Goal: Register for event/course

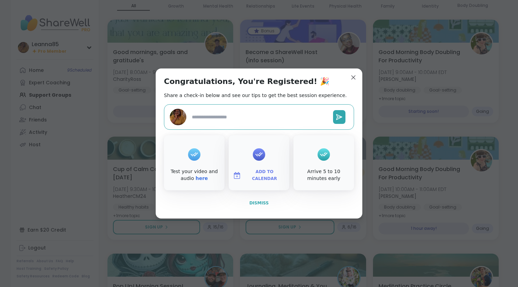
type textarea "*"
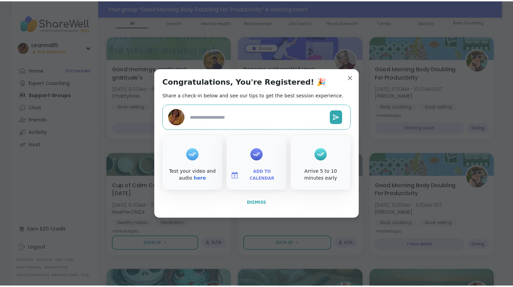
scroll to position [85, 0]
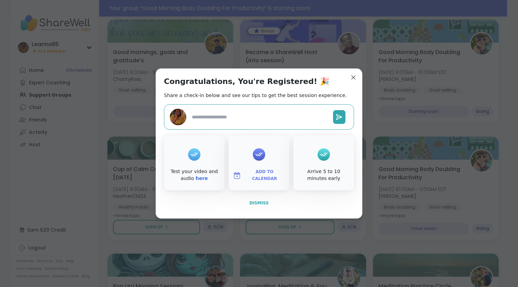
click at [247, 208] on button "Dismiss" at bounding box center [259, 203] width 190 height 14
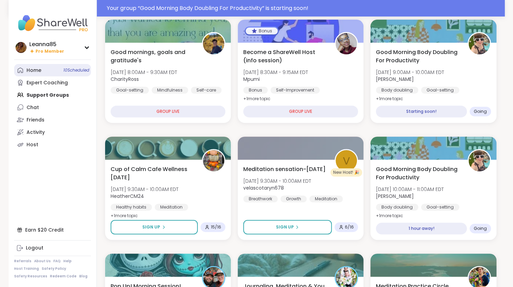
click at [64, 68] on span "10 Scheduled" at bounding box center [76, 71] width 26 height 6
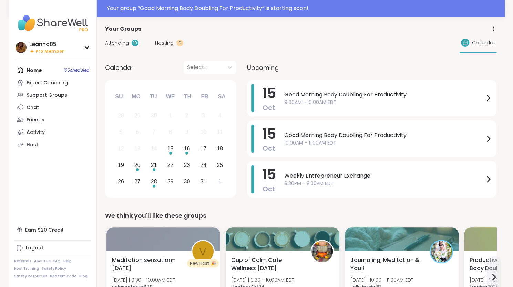
click at [294, 97] on span "Good Morning Body Doubling For Productivity" at bounding box center [384, 95] width 200 height 8
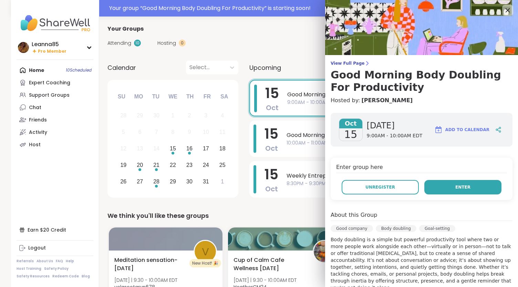
click at [442, 191] on button "Enter" at bounding box center [462, 187] width 77 height 14
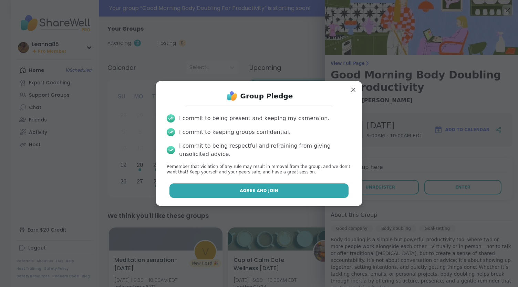
click at [281, 192] on button "Agree and Join" at bounding box center [259, 191] width 179 height 14
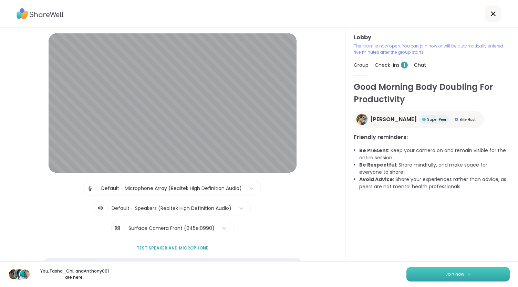
click at [455, 277] on span "Join now" at bounding box center [454, 274] width 19 height 6
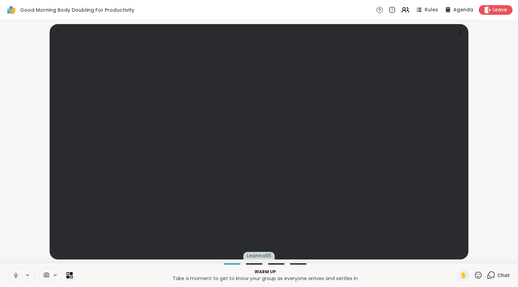
click at [16, 273] on icon at bounding box center [16, 276] width 6 height 6
click at [362, 272] on p "Warm up" at bounding box center [265, 272] width 377 height 6
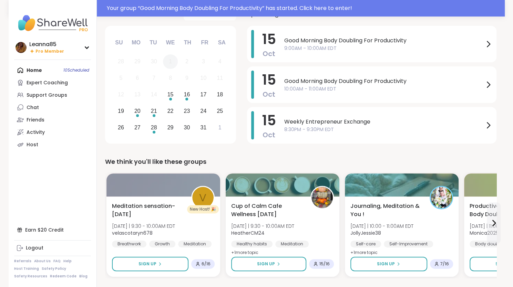
scroll to position [69, 0]
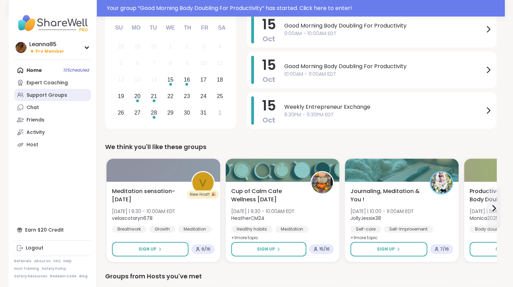
click at [50, 92] on div "Support Groups" at bounding box center [47, 95] width 41 height 7
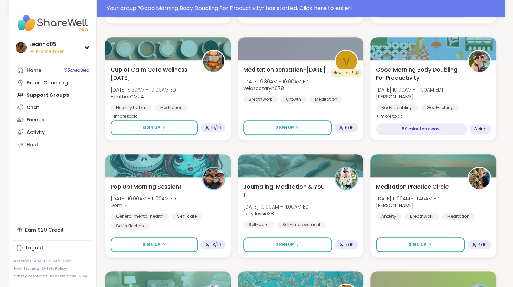
scroll to position [207, 0]
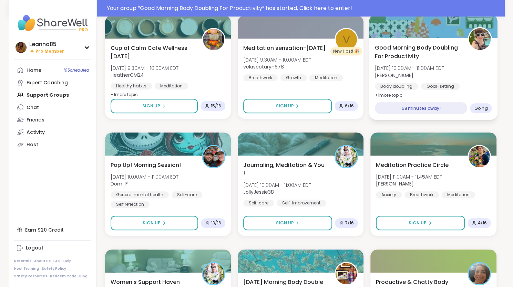
click at [413, 105] on div "58 minutes away!" at bounding box center [421, 108] width 93 height 12
click at [412, 93] on div "Good Morning Body Doubling For Productivity Wed, Oct 15 | 10:00AM - 11:00AM EDT…" at bounding box center [433, 79] width 129 height 82
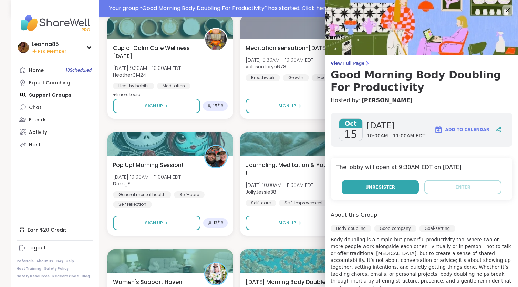
click at [403, 190] on button "Unregister" at bounding box center [380, 187] width 77 height 14
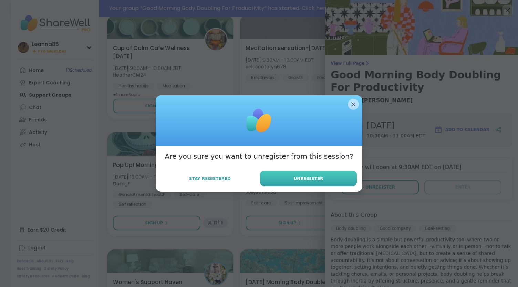
click at [293, 185] on button "Unregister" at bounding box center [308, 179] width 97 height 16
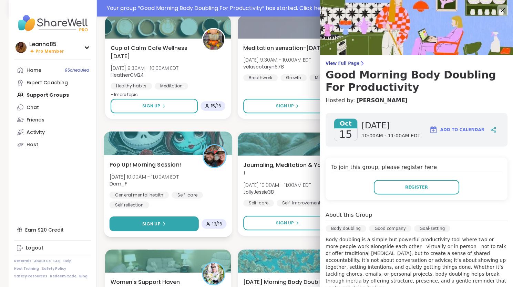
click at [165, 223] on button "Sign Up" at bounding box center [153, 224] width 89 height 15
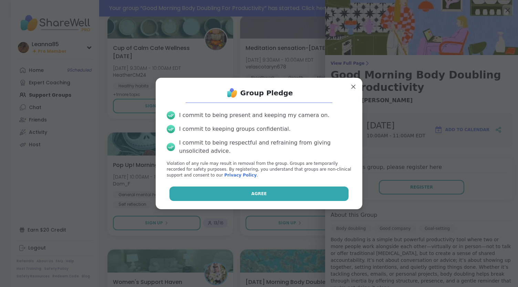
click at [187, 188] on button "Agree" at bounding box center [259, 194] width 179 height 14
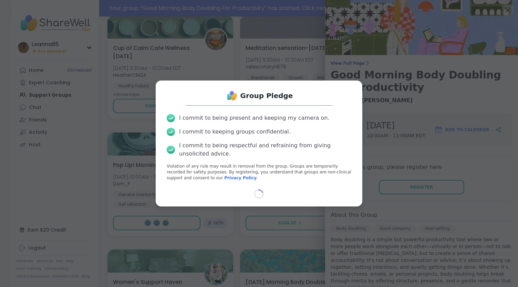
select select "**"
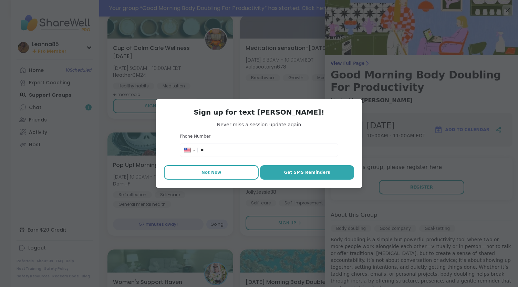
click at [202, 172] on span "Not Now" at bounding box center [212, 173] width 20 height 6
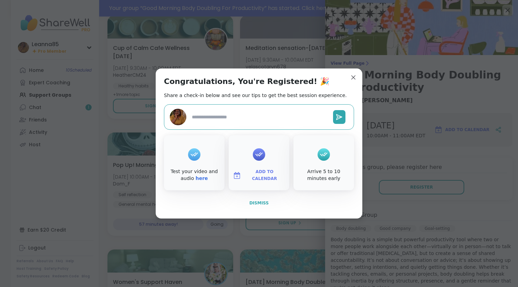
click at [260, 206] on button "Dismiss" at bounding box center [259, 203] width 190 height 14
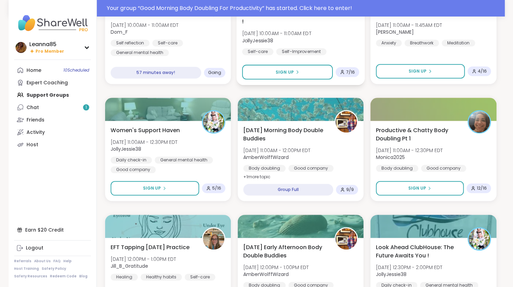
scroll to position [345, 0]
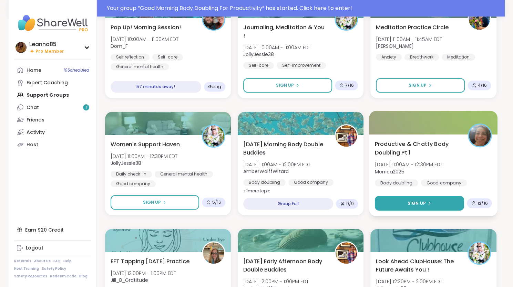
click at [403, 201] on button "Sign Up" at bounding box center [419, 203] width 89 height 15
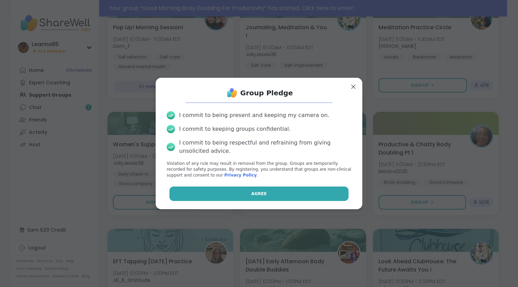
click at [313, 191] on button "Agree" at bounding box center [259, 194] width 179 height 14
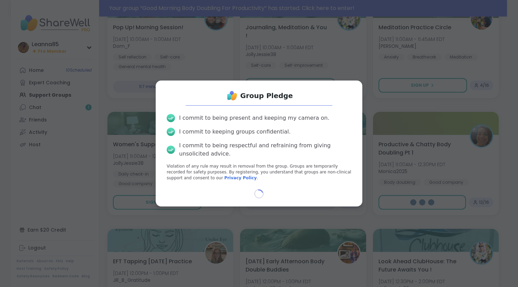
select select "**"
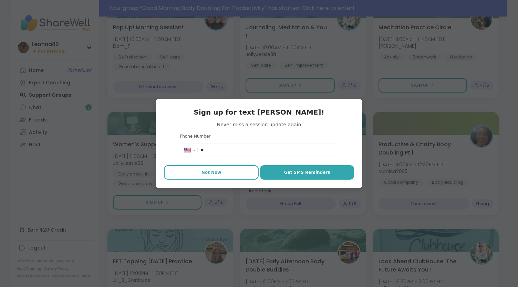
click at [203, 172] on span "Not Now" at bounding box center [212, 173] width 20 height 6
type textarea "*"
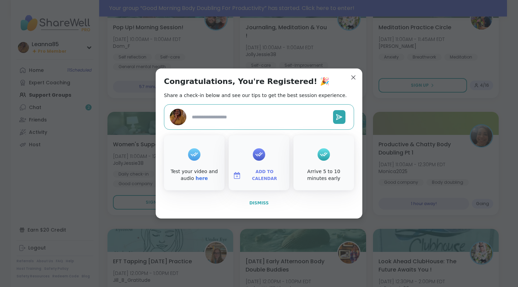
click at [260, 204] on span "Dismiss" at bounding box center [258, 203] width 19 height 5
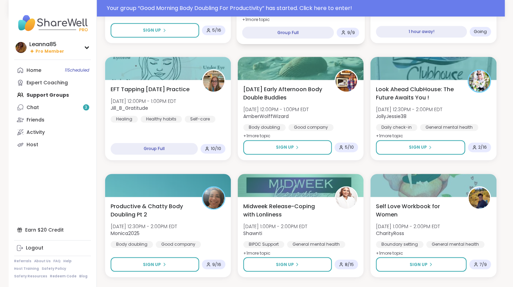
scroll to position [551, 0]
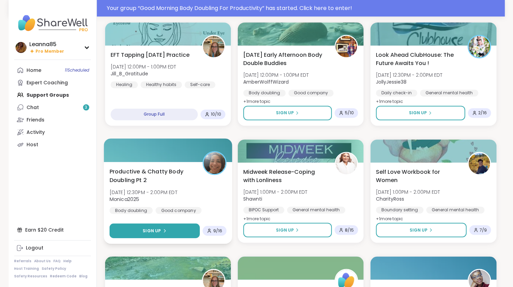
click at [180, 231] on button "Sign Up" at bounding box center [154, 231] width 90 height 15
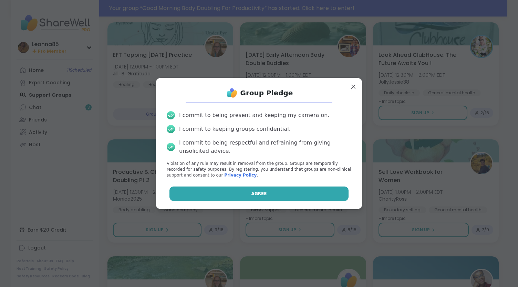
click at [197, 195] on button "Agree" at bounding box center [259, 194] width 179 height 14
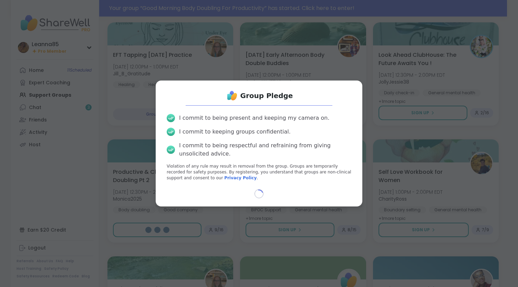
select select "**"
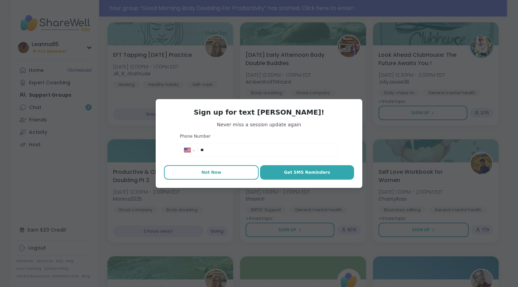
click at [211, 178] on button "Not Now" at bounding box center [211, 172] width 95 height 14
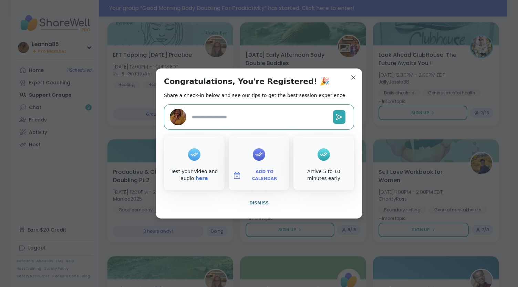
type textarea "*"
click at [254, 202] on span "Dismiss" at bounding box center [258, 203] width 19 height 5
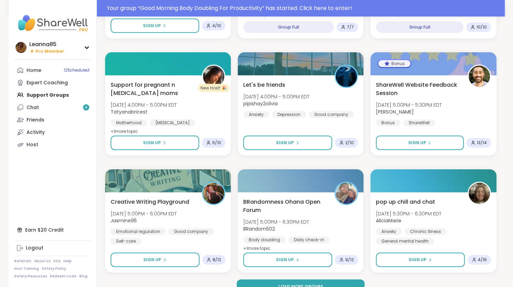
scroll to position [1238, 0]
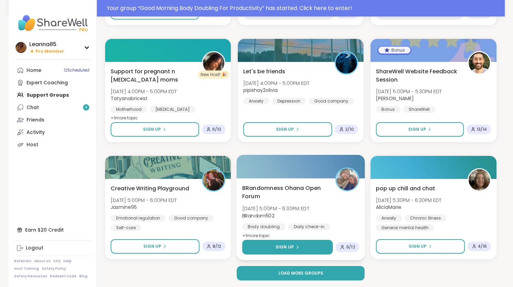
click at [299, 248] on button "Sign Up" at bounding box center [287, 247] width 91 height 15
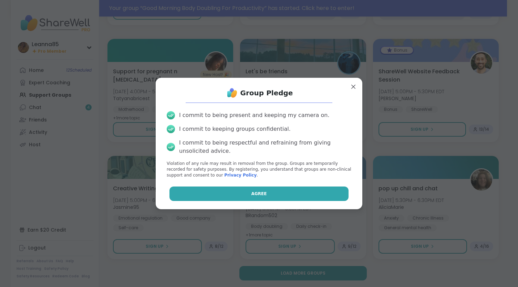
click at [278, 197] on button "Agree" at bounding box center [259, 194] width 179 height 14
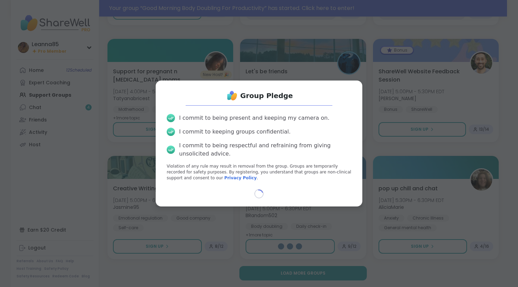
select select "**"
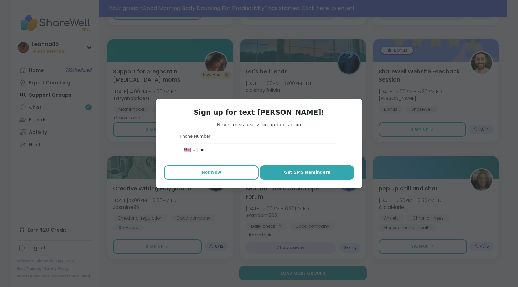
click at [232, 173] on button "Not Now" at bounding box center [211, 172] width 95 height 14
type textarea "*"
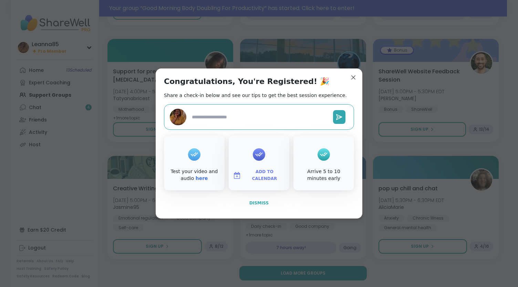
click at [256, 204] on span "Dismiss" at bounding box center [258, 203] width 19 height 5
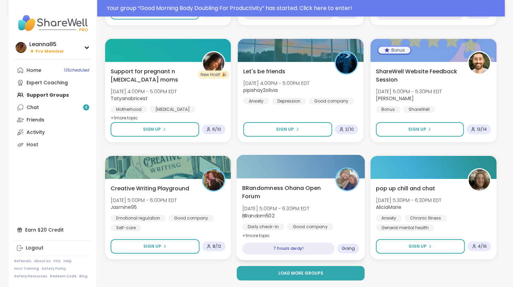
click at [284, 243] on div "7 hours away!" at bounding box center [288, 249] width 93 height 12
click at [310, 242] on div "BRandomness Ohana Open Forum Wed, Oct 15 | 5:00PM - 6:30PM EDT BRandom502 Daily…" at bounding box center [300, 219] width 129 height 82
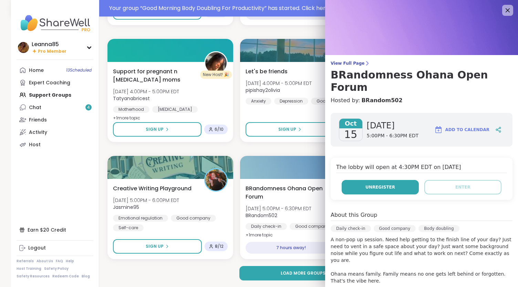
click at [363, 180] on button "Unregister" at bounding box center [380, 187] width 77 height 14
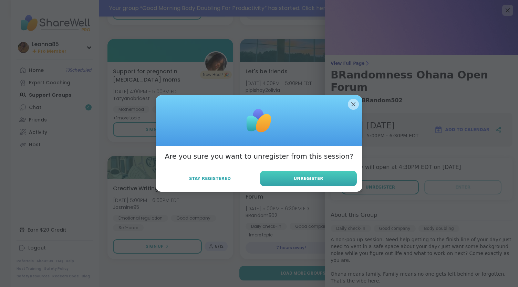
click at [294, 178] on span "Unregister" at bounding box center [309, 179] width 30 height 6
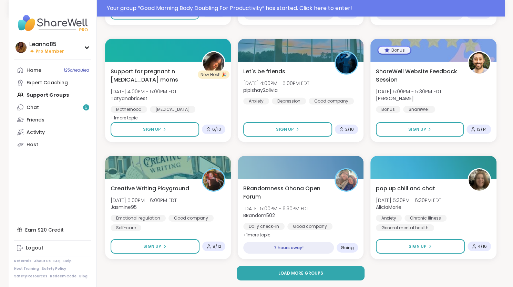
click at [326, 269] on button "Load more groups" at bounding box center [301, 273] width 128 height 14
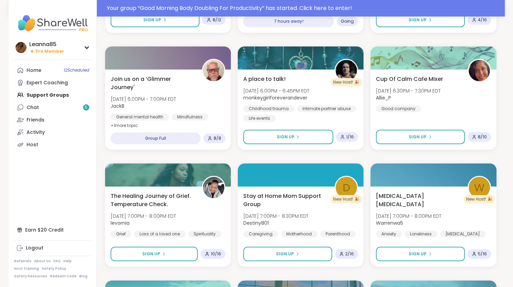
scroll to position [1479, 0]
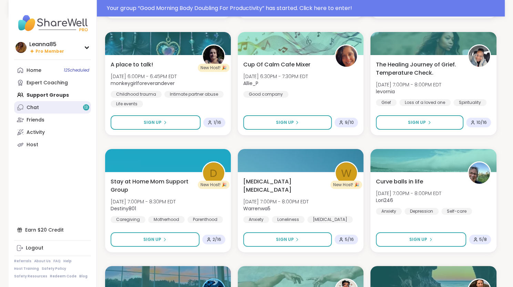
click at [64, 110] on link "Chat 13" at bounding box center [52, 107] width 77 height 12
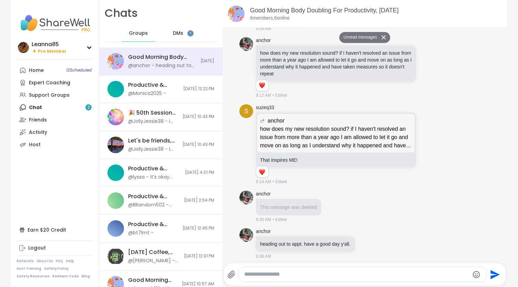
click at [173, 31] on span "DMs" at bounding box center [178, 33] width 10 height 7
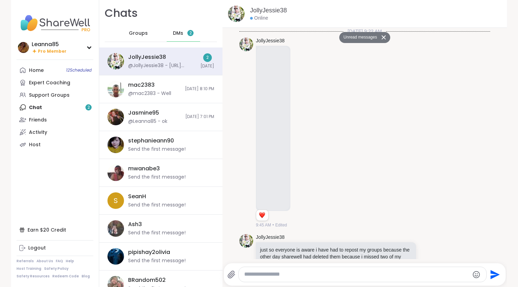
scroll to position [2612, 0]
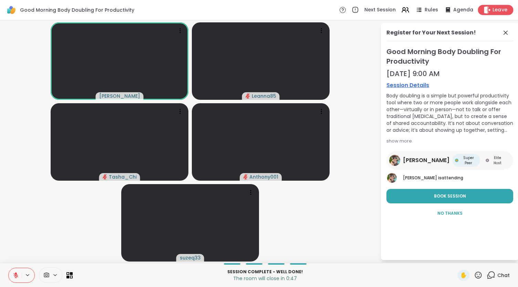
click at [498, 5] on div "Good Morning Body Doubling For Productivity Next Session Rules Agenda Leave" at bounding box center [259, 10] width 518 height 20
click at [497, 8] on span "Leave" at bounding box center [500, 10] width 15 height 7
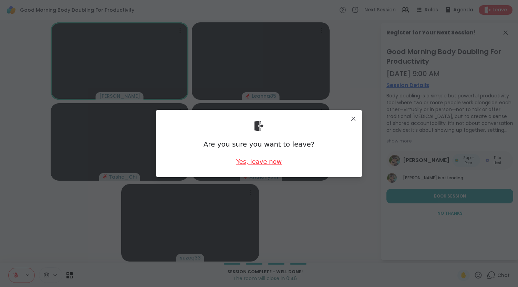
click at [259, 163] on div "Yes, leave now" at bounding box center [258, 161] width 45 height 9
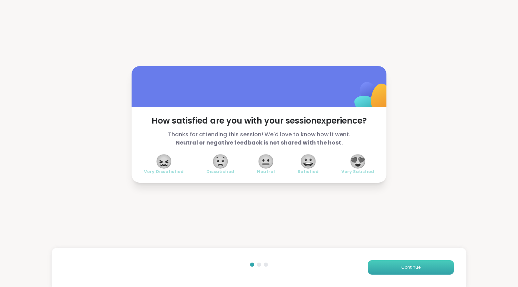
click at [390, 265] on button "Continue" at bounding box center [411, 267] width 86 height 14
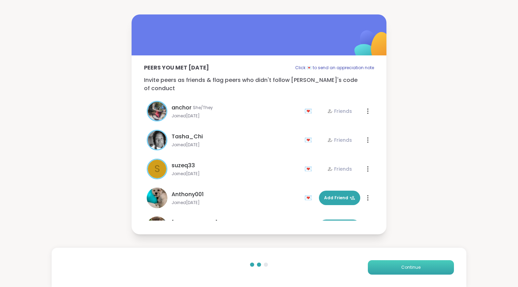
click at [390, 265] on button "Continue" at bounding box center [411, 267] width 86 height 14
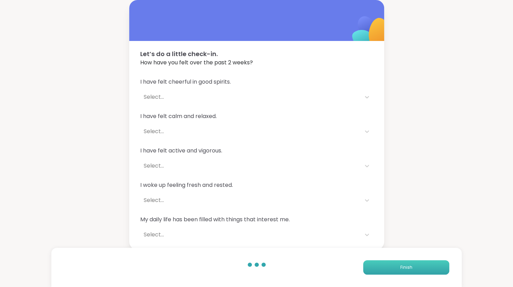
click at [390, 265] on button "Finish" at bounding box center [406, 267] width 86 height 14
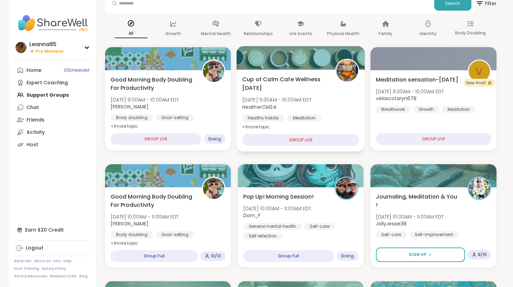
scroll to position [69, 0]
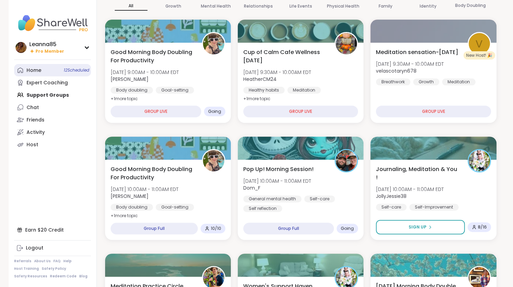
click at [57, 69] on link "Home 12 Scheduled" at bounding box center [52, 70] width 77 height 12
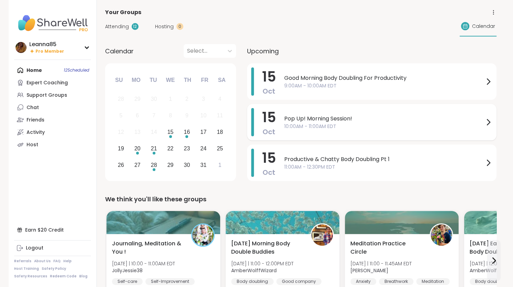
click at [298, 119] on span "Pop Up! Morning Session!" at bounding box center [384, 119] width 200 height 8
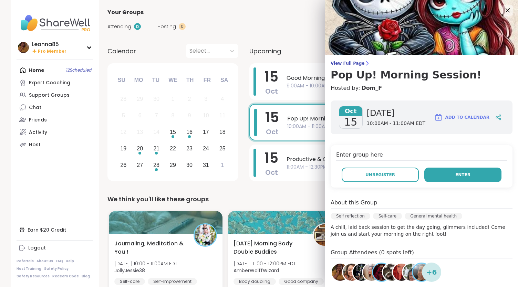
click at [445, 177] on button "Enter" at bounding box center [462, 175] width 77 height 14
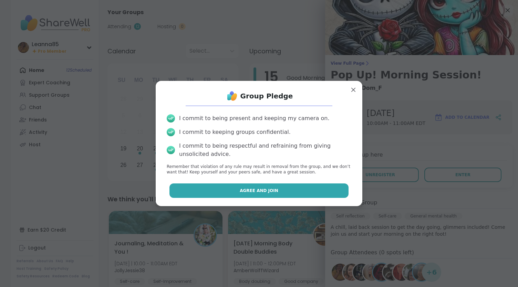
click at [291, 190] on button "Agree and Join" at bounding box center [259, 191] width 179 height 14
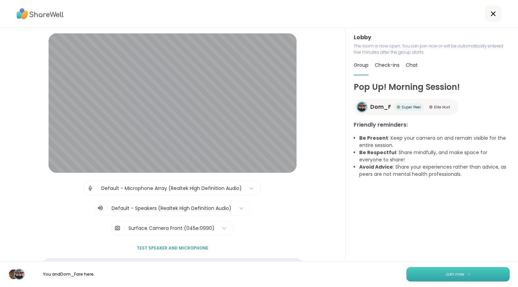
click at [433, 276] on button "Join now" at bounding box center [458, 274] width 103 height 14
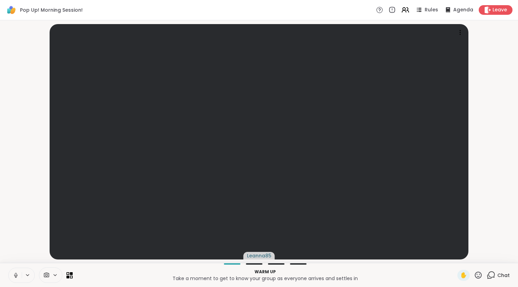
click at [17, 275] on icon at bounding box center [16, 276] width 6 height 6
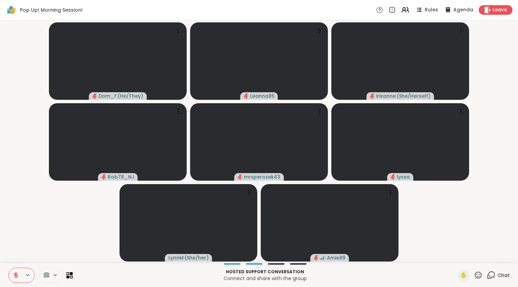
click at [12, 274] on button at bounding box center [15, 275] width 13 height 14
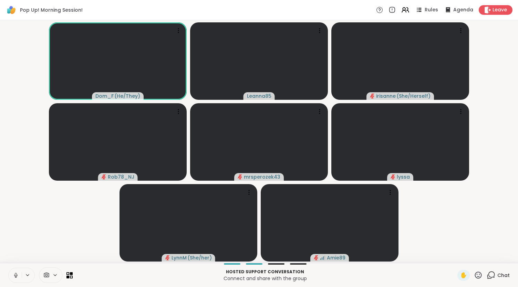
click at [16, 275] on icon at bounding box center [16, 276] width 6 height 6
click at [16, 275] on icon at bounding box center [16, 274] width 2 height 3
click at [16, 275] on icon at bounding box center [16, 276] width 6 height 6
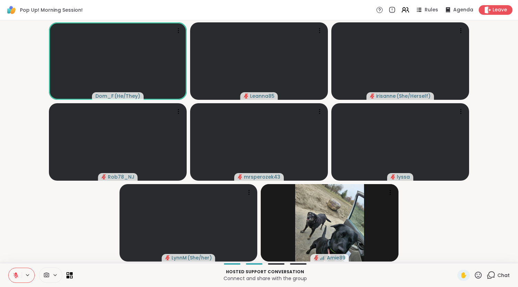
click at [17, 277] on icon at bounding box center [16, 276] width 6 height 6
click at [15, 275] on icon at bounding box center [16, 276] width 6 height 6
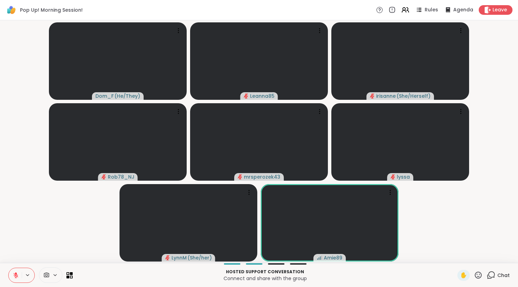
click at [370, 272] on p "Hosted support conversation" at bounding box center [265, 272] width 377 height 6
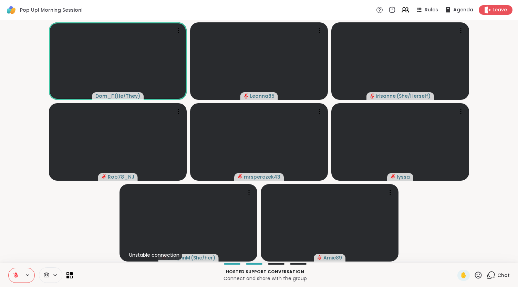
click at [15, 273] on icon at bounding box center [16, 274] width 2 height 3
click at [14, 275] on icon at bounding box center [16, 276] width 6 height 6
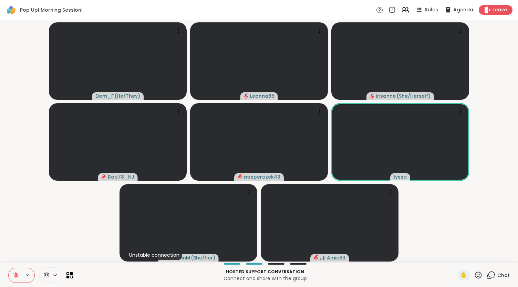
click at [475, 279] on icon at bounding box center [478, 275] width 9 height 9
click at [455, 258] on span "❤️" at bounding box center [458, 257] width 7 height 8
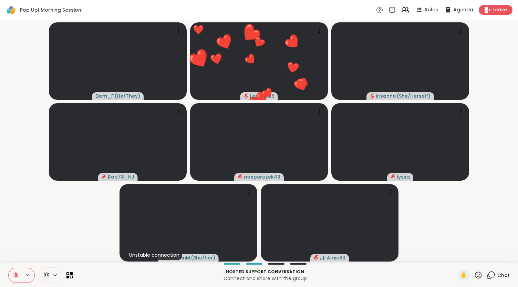
click at [474, 276] on icon at bounding box center [478, 275] width 9 height 9
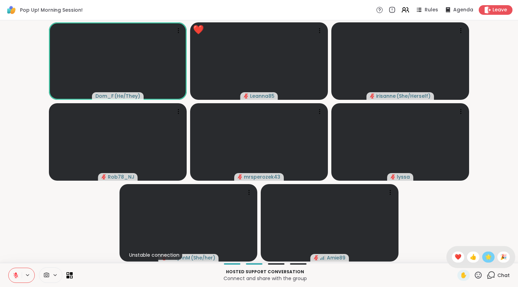
click at [485, 254] on span "🌟" at bounding box center [488, 257] width 7 height 8
click at [460, 274] on span "✋" at bounding box center [463, 275] width 7 height 8
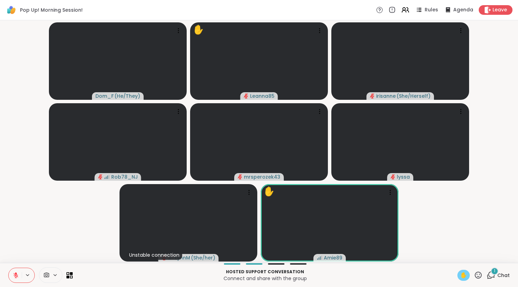
click at [487, 275] on icon at bounding box center [491, 275] width 9 height 9
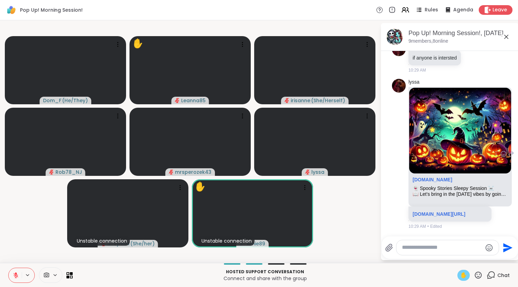
scroll to position [31, 0]
click at [441, 212] on link "sharewellnow.com/session/00adda8d-b0e9-45b8-bcf9-ce01dc368a02" at bounding box center [439, 215] width 53 height 6
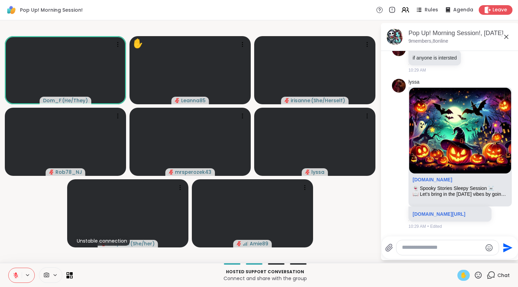
click at [461, 275] on span "✋" at bounding box center [463, 275] width 7 height 8
click at [17, 277] on icon at bounding box center [15, 275] width 5 height 5
click at [15, 275] on icon at bounding box center [16, 274] width 2 height 3
click at [12, 276] on button at bounding box center [15, 275] width 13 height 14
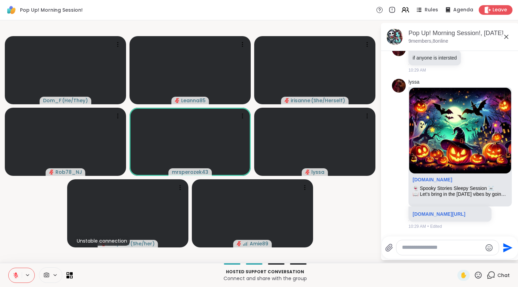
click at [420, 250] on textarea "Type your message" at bounding box center [442, 247] width 80 height 7
type textarea "***"
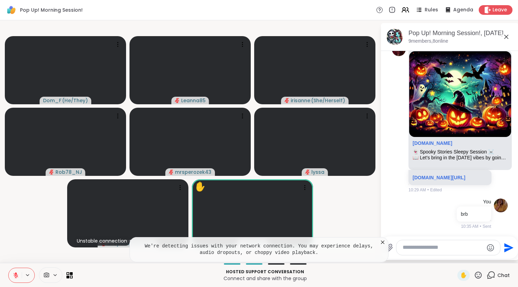
click at [382, 243] on icon at bounding box center [382, 242] width 3 height 3
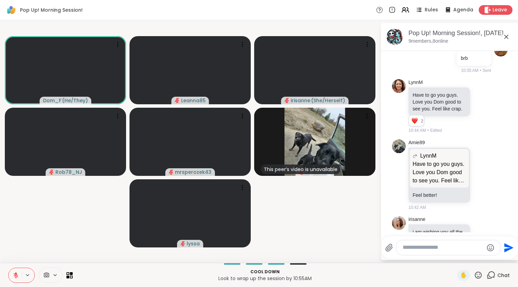
scroll to position [298, 0]
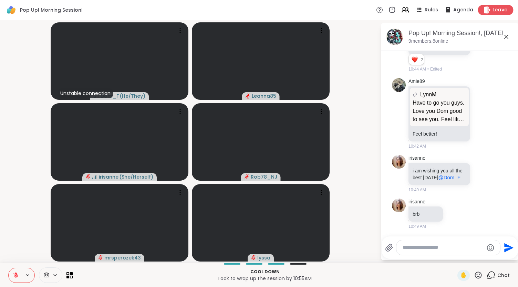
click at [487, 9] on div "Leave" at bounding box center [495, 10] width 35 height 10
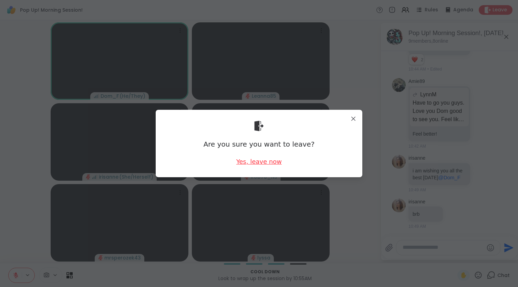
click at [247, 164] on div "Yes, leave now" at bounding box center [258, 161] width 45 height 9
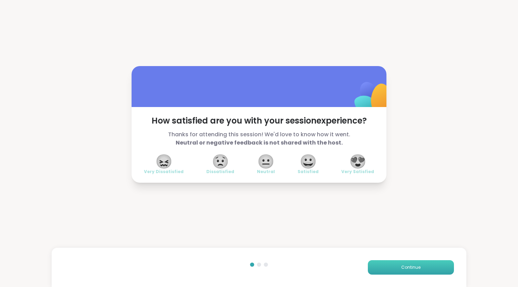
click at [400, 271] on button "Continue" at bounding box center [411, 267] width 86 height 14
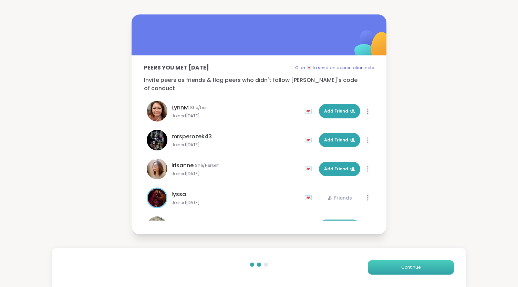
click at [400, 271] on button "Continue" at bounding box center [411, 267] width 86 height 14
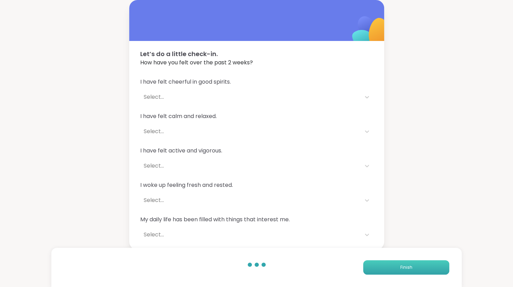
click at [400, 271] on button "Finish" at bounding box center [406, 267] width 86 height 14
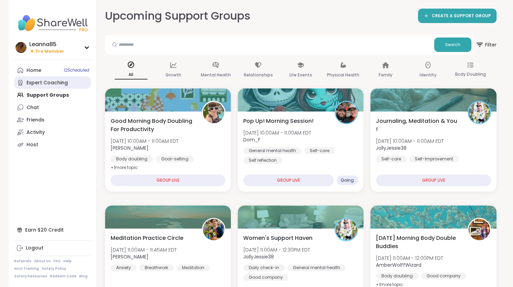
click at [69, 84] on link "Expert Coaching" at bounding box center [52, 82] width 77 height 12
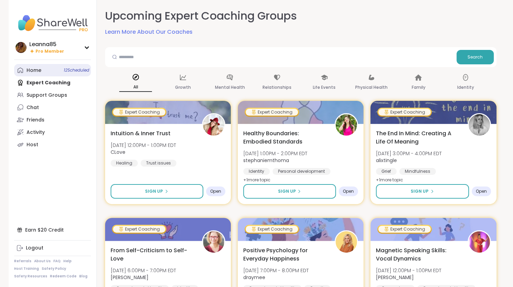
click at [68, 64] on link "Home 12 Scheduled" at bounding box center [52, 70] width 77 height 12
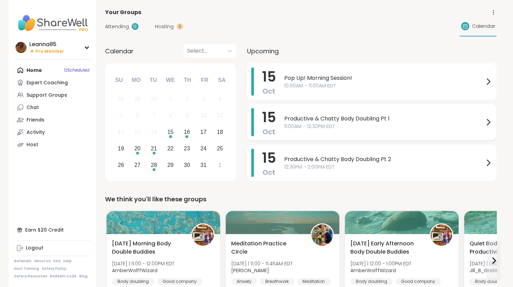
click at [289, 117] on span "Productive & Chatty Body Doubling Pt 1" at bounding box center [384, 119] width 200 height 8
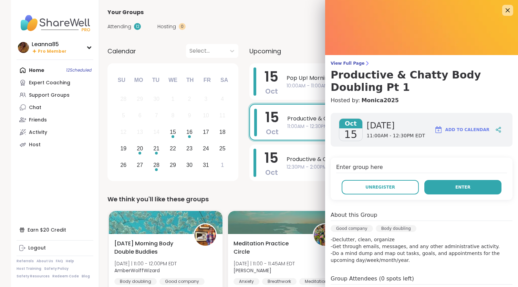
click at [439, 187] on button "Enter" at bounding box center [462, 187] width 77 height 14
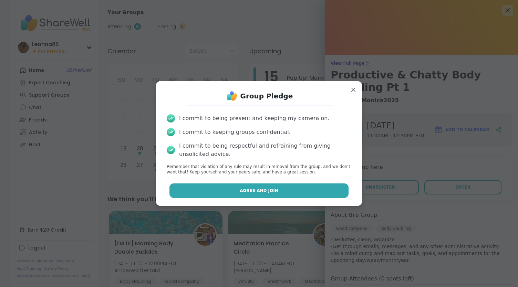
click at [283, 190] on button "Agree and Join" at bounding box center [259, 191] width 179 height 14
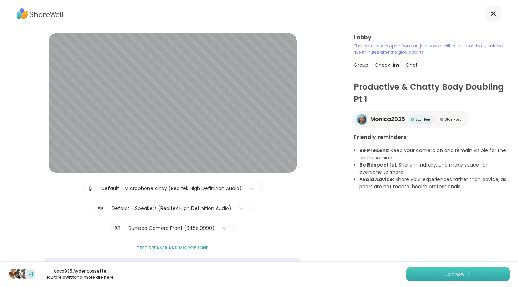
click at [467, 275] on img at bounding box center [469, 275] width 4 height 4
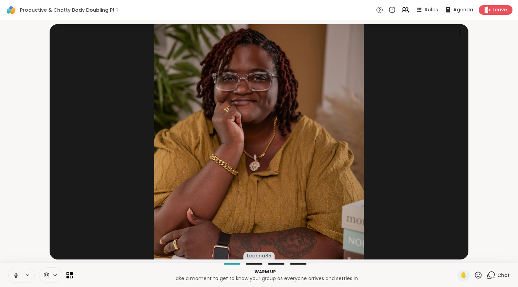
click at [17, 273] on icon at bounding box center [16, 276] width 6 height 6
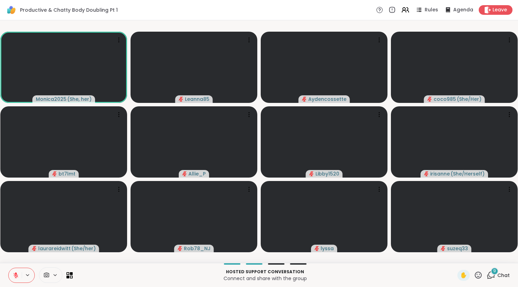
click at [19, 275] on button at bounding box center [15, 275] width 13 height 14
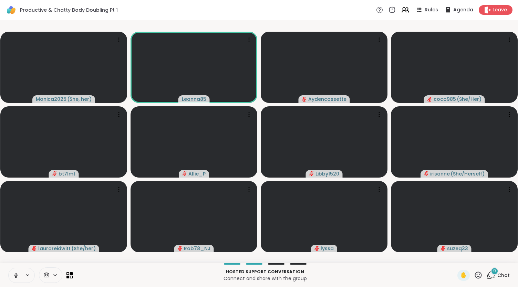
click at [17, 273] on icon at bounding box center [16, 276] width 6 height 6
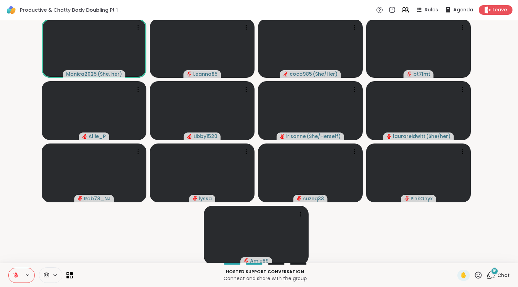
click at [491, 275] on div "16" at bounding box center [495, 272] width 8 height 8
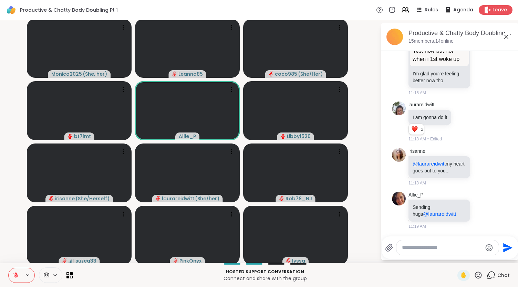
scroll to position [915, 0]
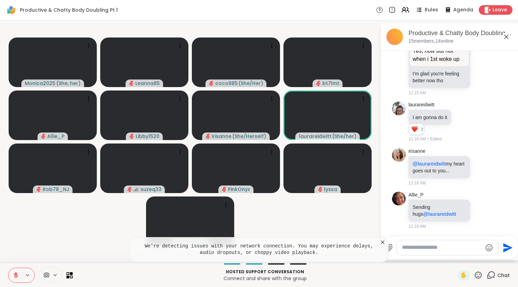
click at [383, 242] on icon at bounding box center [382, 242] width 7 height 7
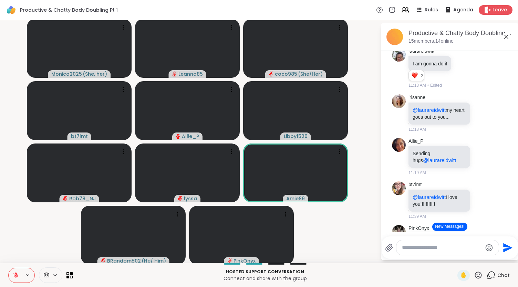
scroll to position [1108, 0]
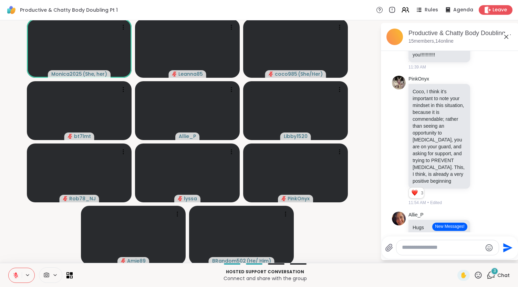
click at [448, 227] on button "New Messages!" at bounding box center [449, 227] width 35 height 8
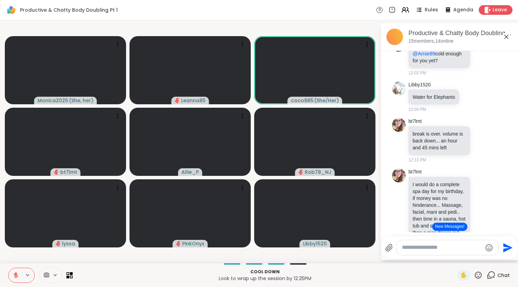
scroll to position [2914, 0]
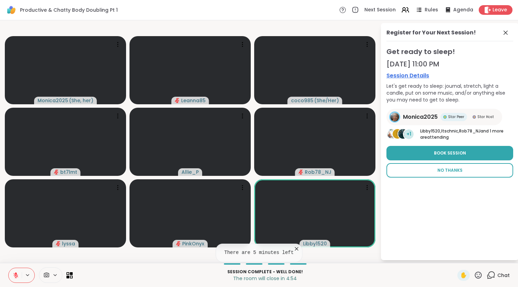
click at [446, 173] on span "No Thanks" at bounding box center [450, 170] width 25 height 6
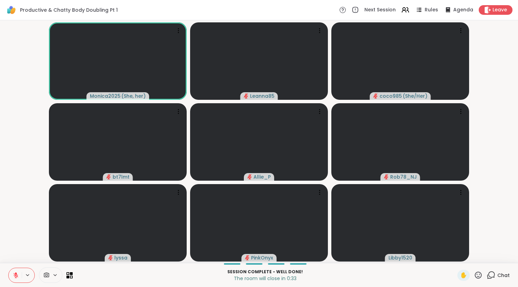
click at [21, 279] on button at bounding box center [15, 275] width 13 height 14
click at [16, 275] on icon at bounding box center [16, 276] width 6 height 6
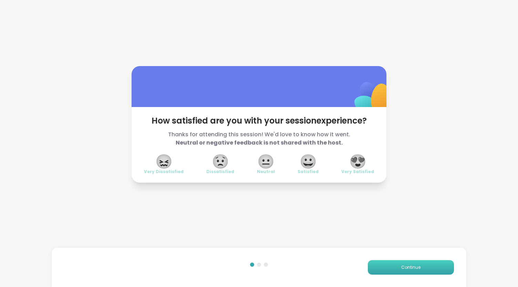
click at [426, 268] on button "Continue" at bounding box center [411, 267] width 86 height 14
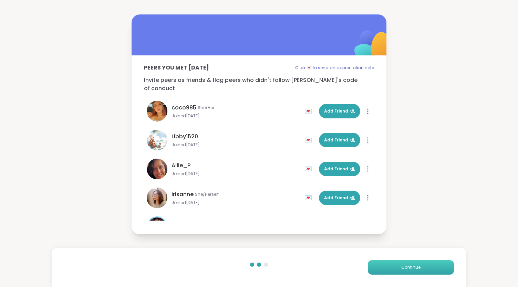
click at [378, 268] on button "Continue" at bounding box center [411, 267] width 86 height 14
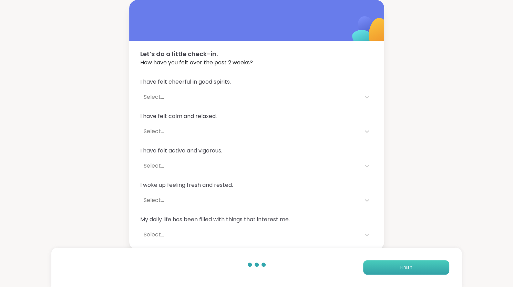
click at [378, 268] on button "Finish" at bounding box center [406, 267] width 86 height 14
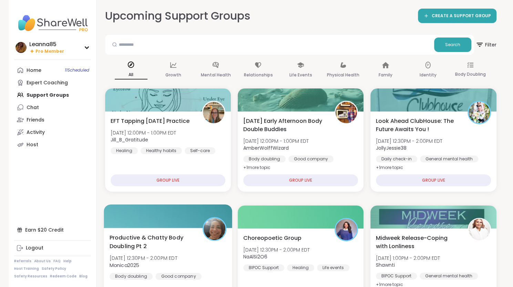
click at [155, 235] on span "Productive & Chatty Body Doubling Pt 2" at bounding box center [151, 242] width 85 height 17
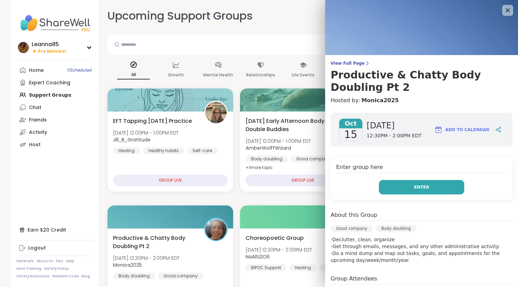
click at [379, 187] on button "Enter" at bounding box center [421, 187] width 85 height 14
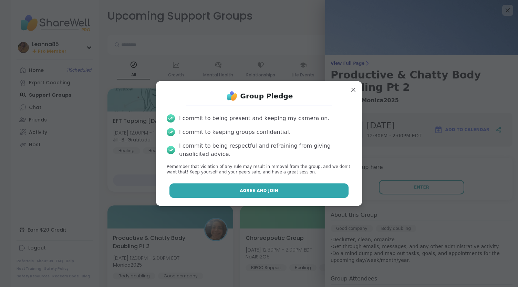
click at [288, 189] on button "Agree and Join" at bounding box center [259, 191] width 179 height 14
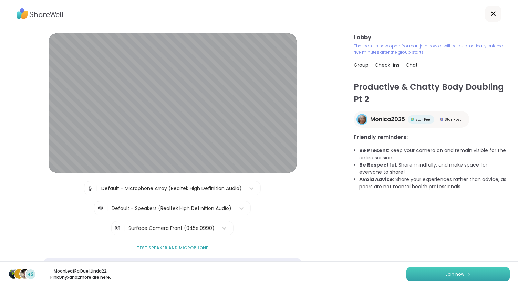
click at [448, 271] on span "Join now" at bounding box center [454, 274] width 19 height 6
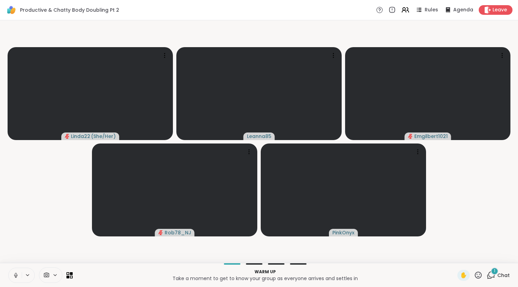
click at [489, 276] on icon at bounding box center [491, 275] width 9 height 9
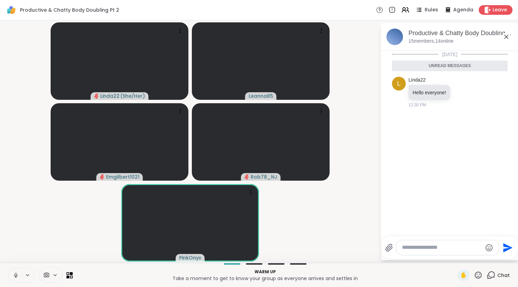
click at [487, 274] on icon at bounding box center [491, 275] width 9 height 9
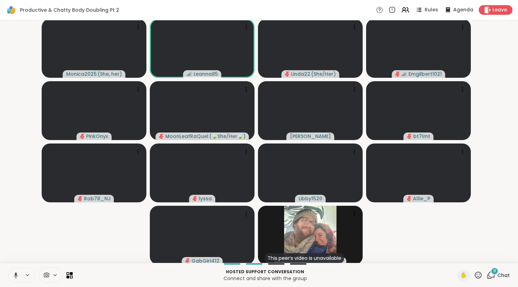
click at [17, 275] on icon at bounding box center [16, 276] width 4 height 6
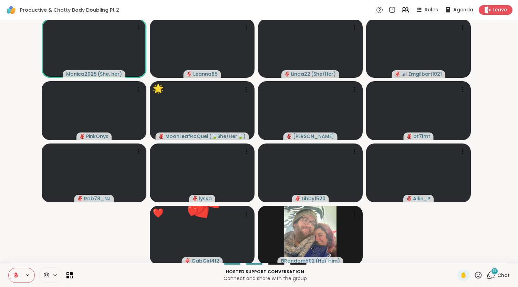
click at [364, 278] on p "Connect and share with the group" at bounding box center [265, 278] width 377 height 7
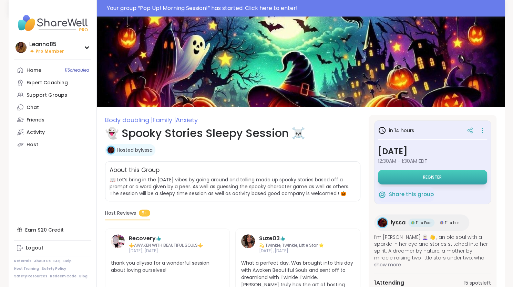
click at [414, 173] on button "Register" at bounding box center [432, 177] width 109 height 14
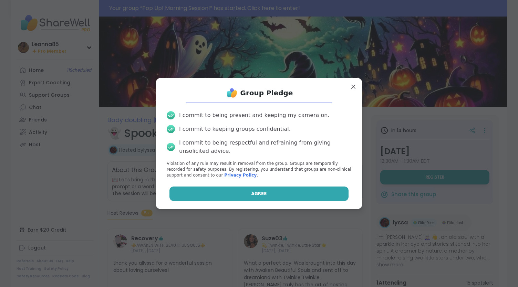
click at [302, 191] on button "Agree" at bounding box center [259, 194] width 179 height 14
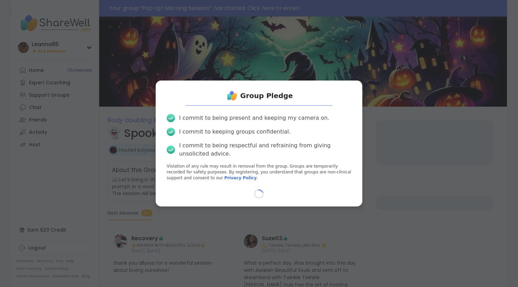
select select "**"
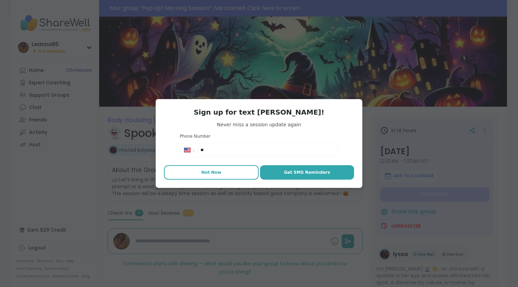
click at [225, 171] on button "Not Now" at bounding box center [211, 172] width 95 height 14
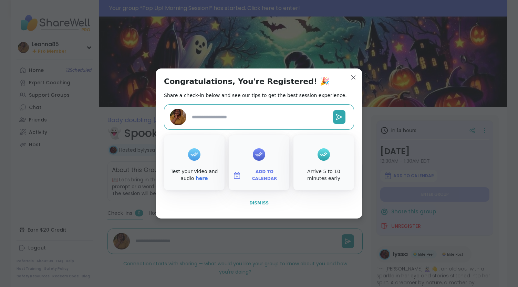
click at [255, 203] on span "Dismiss" at bounding box center [258, 203] width 19 height 5
type textarea "*"
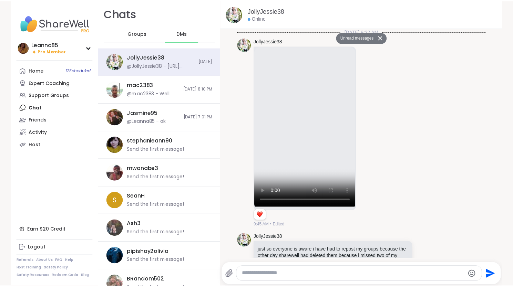
scroll to position [2612, 0]
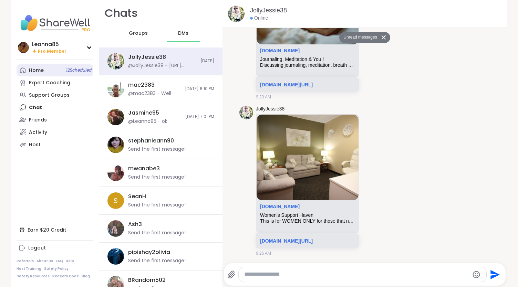
click at [66, 69] on span "12 Scheduled" at bounding box center [78, 71] width 25 height 6
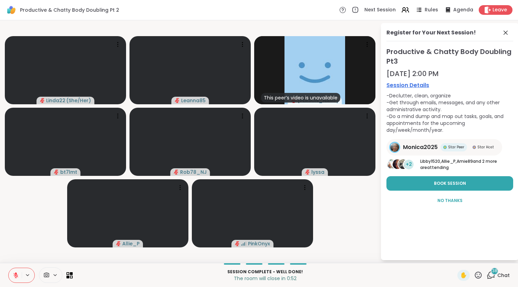
click at [487, 276] on icon at bounding box center [491, 275] width 9 height 9
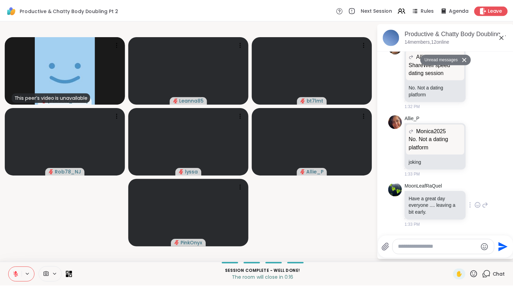
scroll to position [3267, 0]
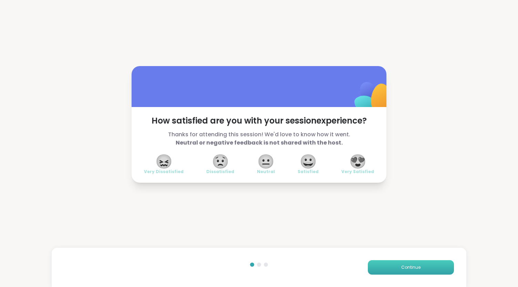
click at [396, 269] on button "Continue" at bounding box center [411, 267] width 86 height 14
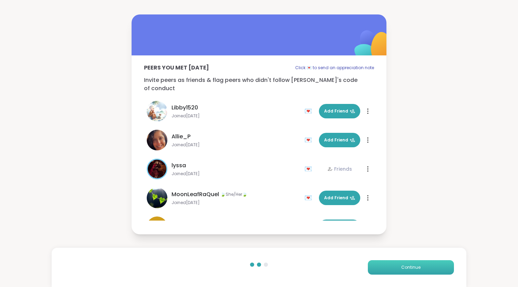
click at [396, 269] on button "Continue" at bounding box center [411, 267] width 86 height 14
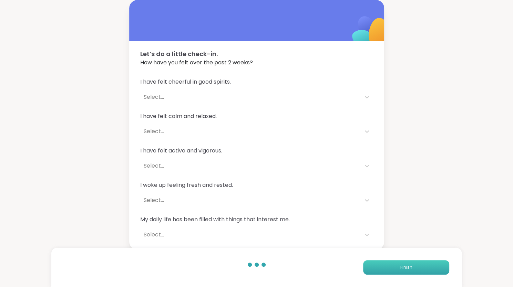
click at [396, 269] on button "Finish" at bounding box center [406, 267] width 86 height 14
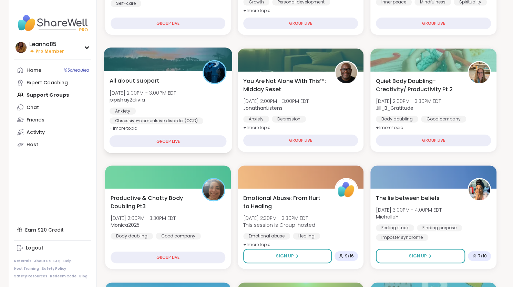
scroll to position [172, 0]
